Goal: Transaction & Acquisition: Download file/media

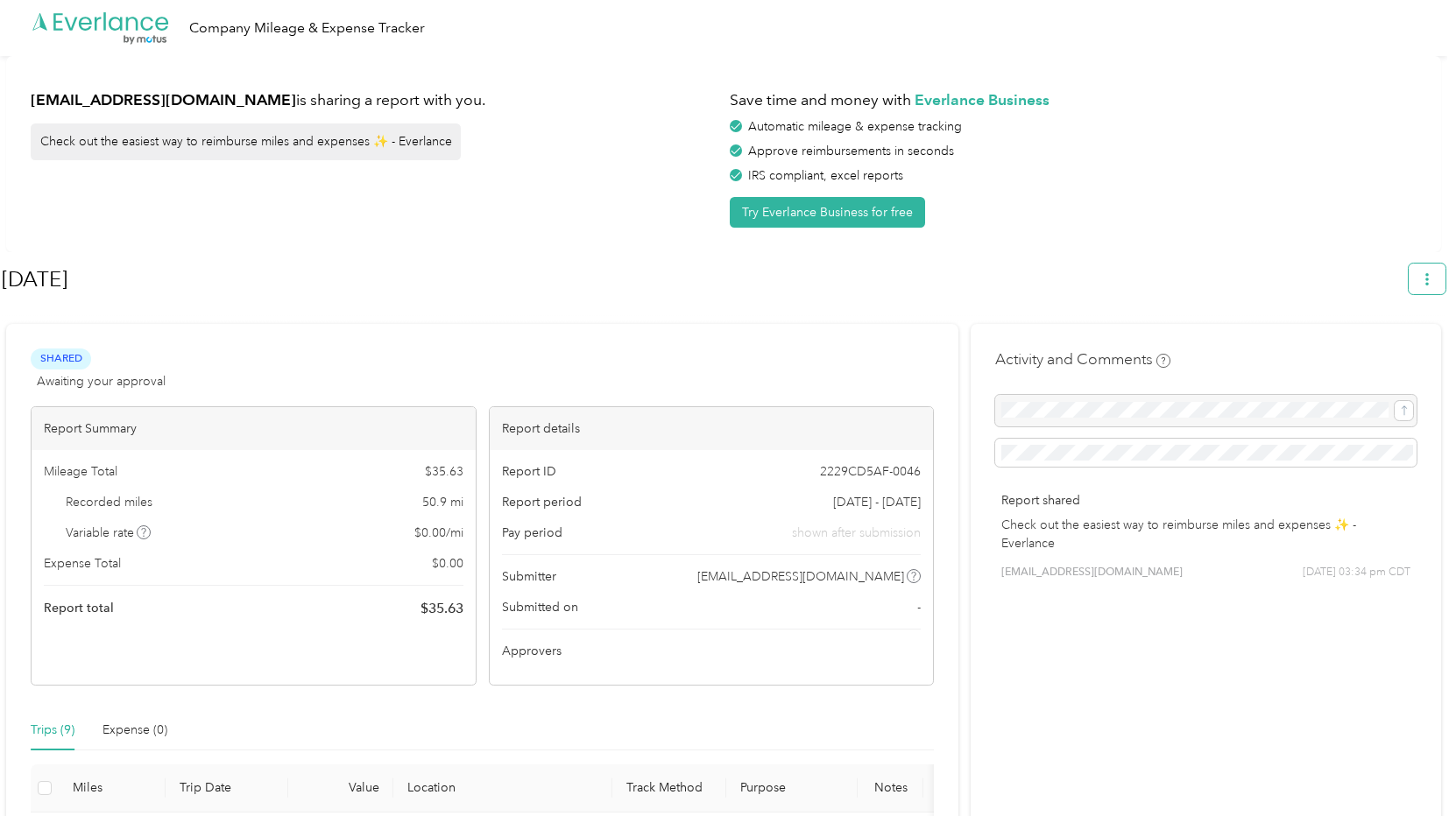
click at [1445, 284] on button "button" at bounding box center [1427, 279] width 37 height 31
click at [1356, 353] on span "Download" at bounding box center [1385, 362] width 58 height 18
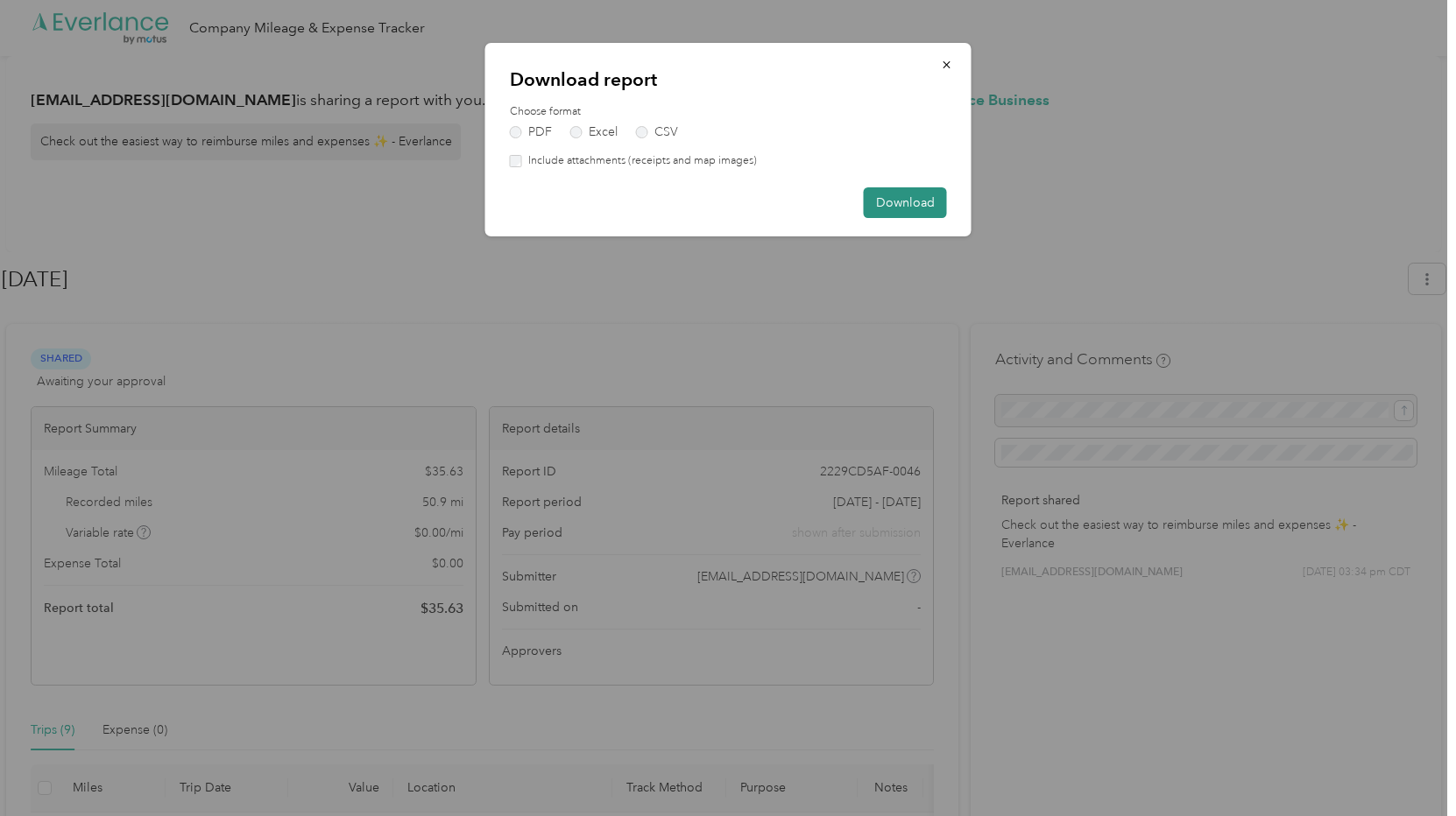
click at [919, 206] on button "Download" at bounding box center [905, 203] width 83 height 31
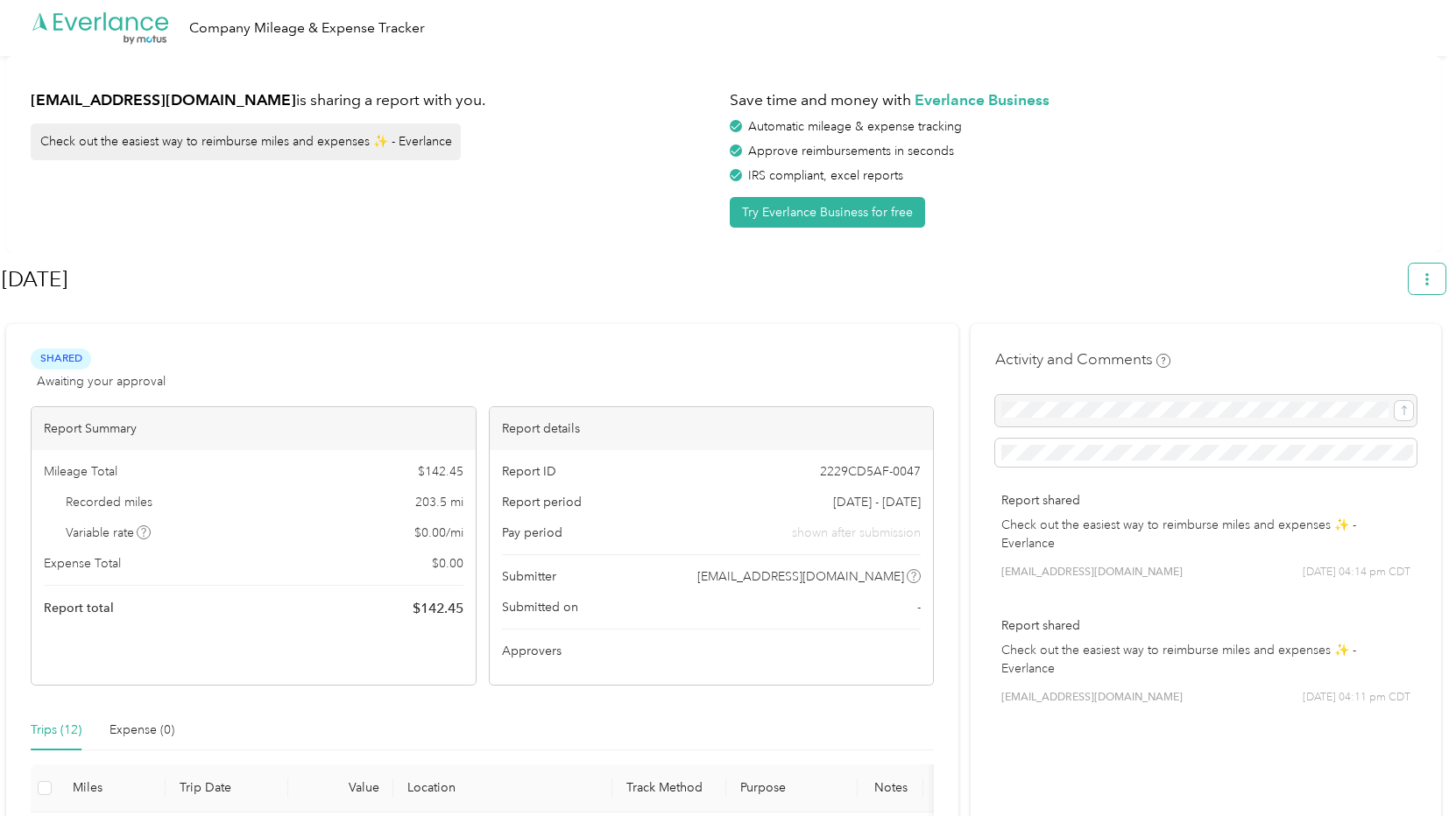
click at [1433, 277] on icon "button" at bounding box center [1426, 278] width 12 height 12
click at [1353, 353] on div "Download" at bounding box center [1387, 362] width 97 height 18
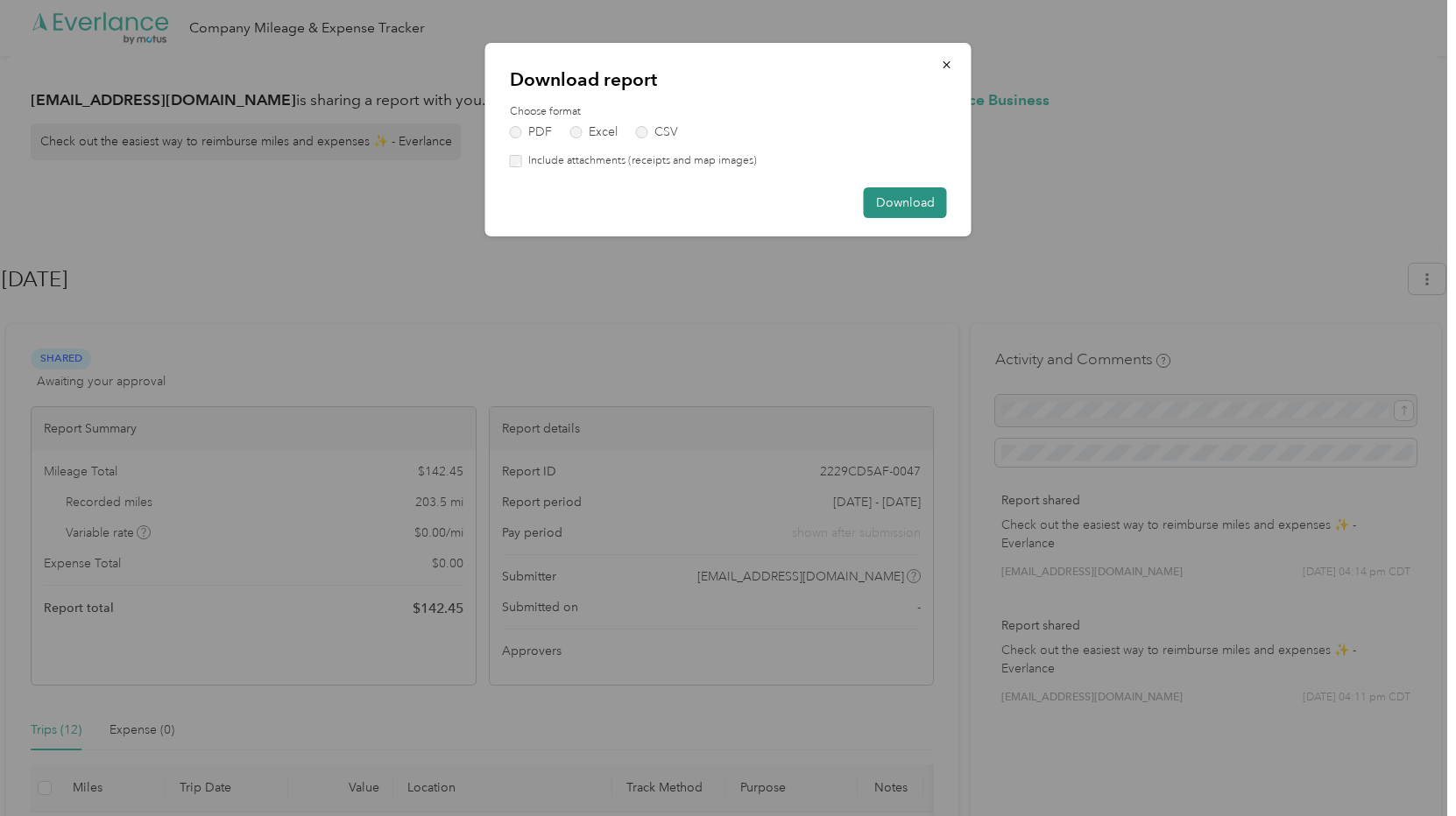
click at [885, 188] on button "Download" at bounding box center [905, 203] width 83 height 31
